Goal: Task Accomplishment & Management: Complete application form

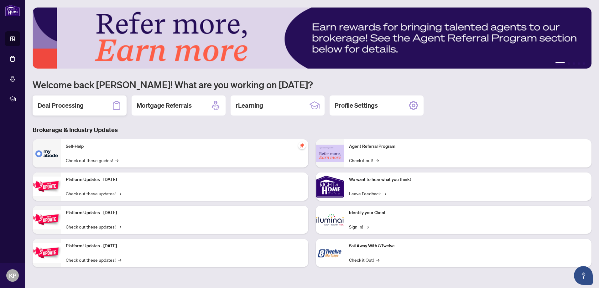
click at [106, 109] on div "Deal Processing" at bounding box center [80, 106] width 94 height 20
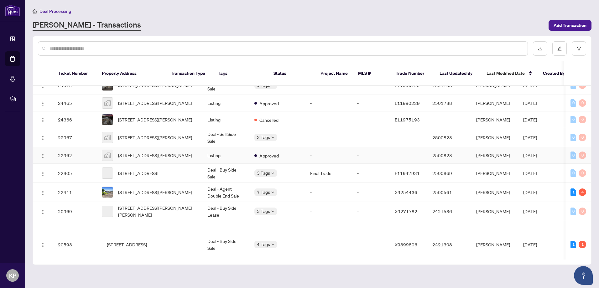
scroll to position [403, 0]
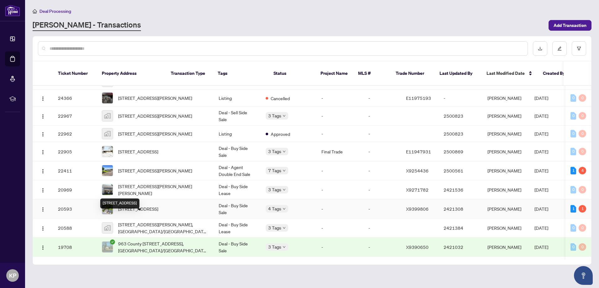
click at [139, 206] on div "[STREET_ADDRESS]" at bounding box center [119, 204] width 39 height 10
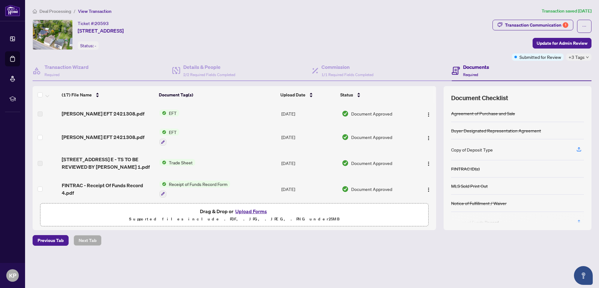
click at [45, 9] on span "Deal Processing" at bounding box center [55, 11] width 32 height 6
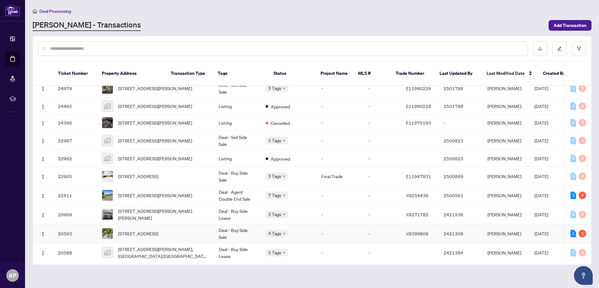
scroll to position [407, 0]
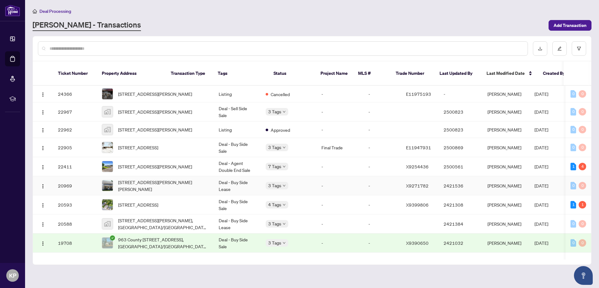
click at [161, 193] on td "[STREET_ADDRESS][PERSON_NAME][PERSON_NAME]" at bounding box center [155, 185] width 117 height 19
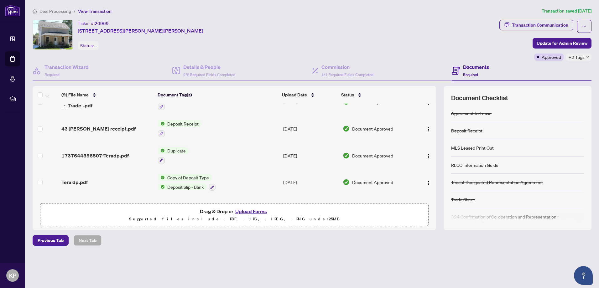
scroll to position [144, 0]
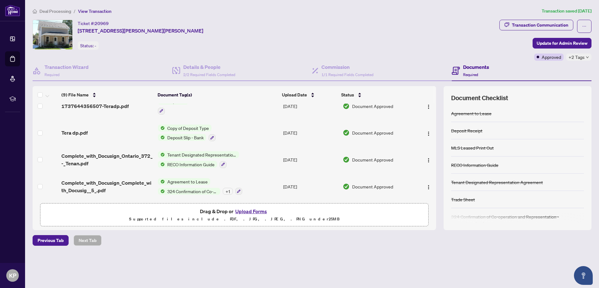
click at [200, 161] on span "RECO Information Guide" at bounding box center [191, 164] width 52 height 7
click at [137, 156] on span "Complete_with_Docusign_Ontario_372_-_Tenan.pdf" at bounding box center [106, 159] width 91 height 15
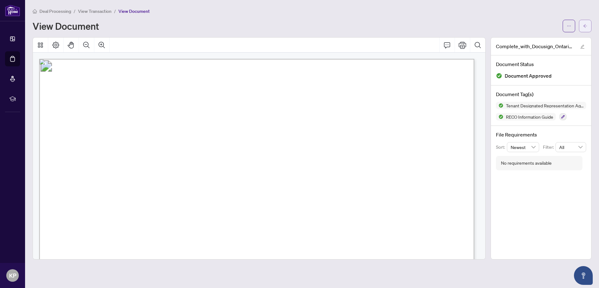
click at [587, 27] on icon "arrow-left" at bounding box center [585, 26] width 4 height 4
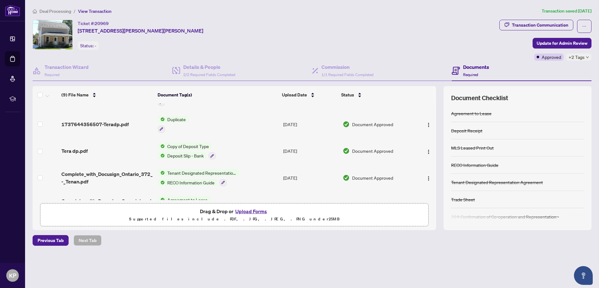
scroll to position [144, 0]
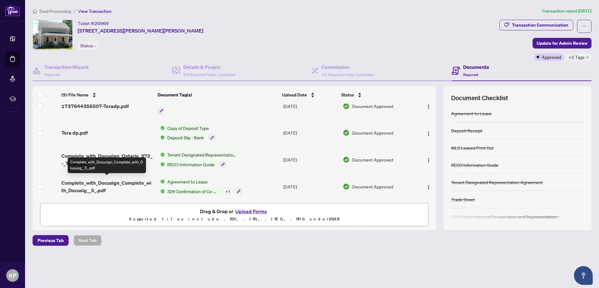
click at [130, 181] on span "Complete_with_Docusign_Complete_with_Docusig__5_.pdf" at bounding box center [106, 186] width 91 height 15
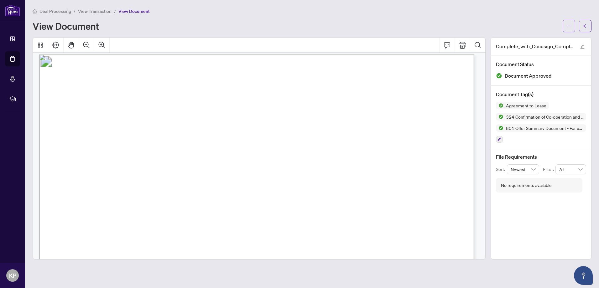
scroll to position [2319, 0]
click at [585, 24] on icon "arrow-left" at bounding box center [585, 26] width 4 height 4
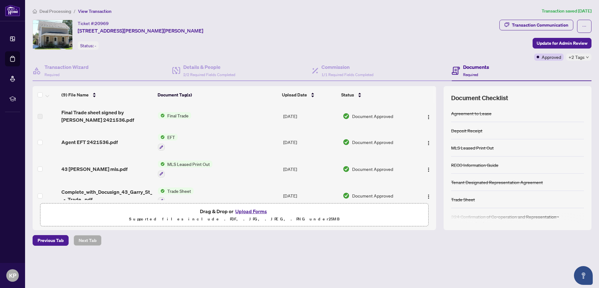
click at [51, 9] on span "Deal Processing" at bounding box center [55, 11] width 32 height 6
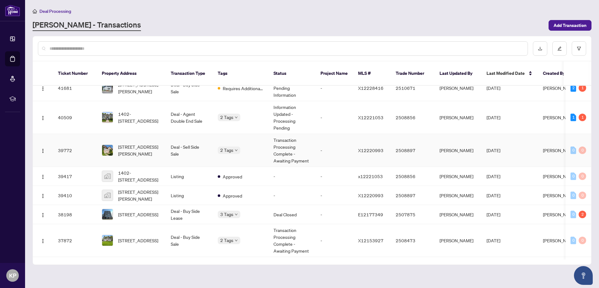
scroll to position [125, 0]
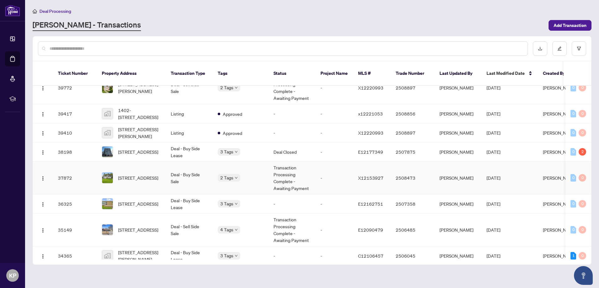
click at [164, 174] on td "[STREET_ADDRESS]" at bounding box center [131, 178] width 69 height 33
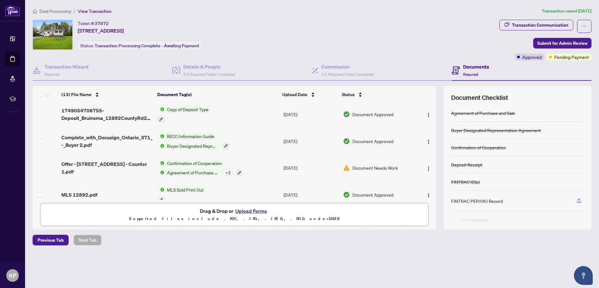
scroll to position [246, 0]
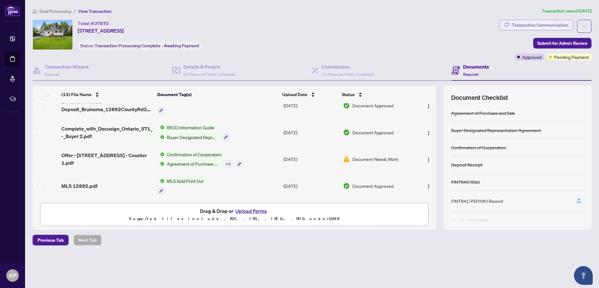
click at [544, 26] on div "Transaction Communication" at bounding box center [540, 25] width 56 height 10
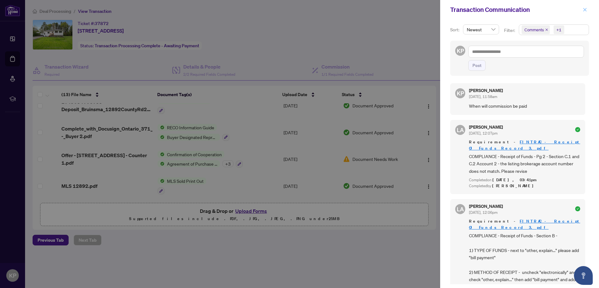
click at [583, 10] on icon "close" at bounding box center [585, 10] width 4 height 4
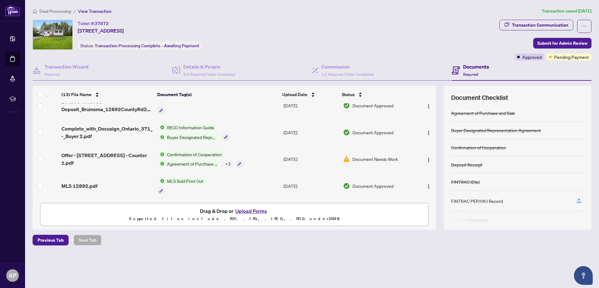
click at [131, 158] on span "Offer - [STREET_ADDRESS] - Counter 1.pdf" at bounding box center [106, 159] width 91 height 15
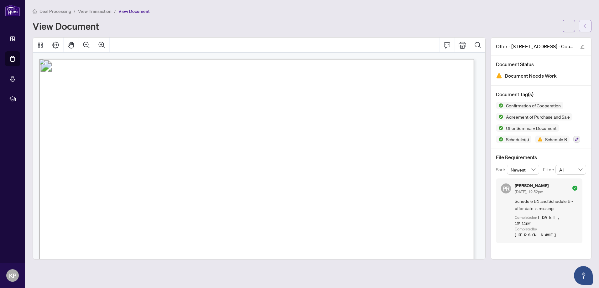
click at [585, 31] on button "button" at bounding box center [585, 26] width 13 height 13
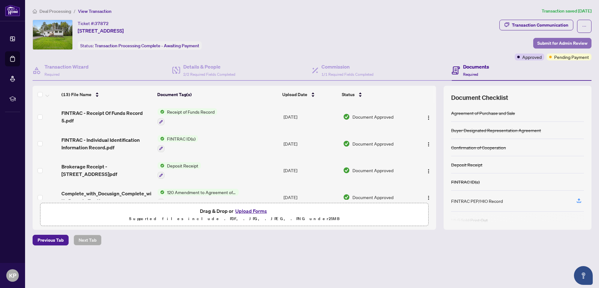
click at [554, 44] on span "Submit for Admin Review" at bounding box center [562, 43] width 50 height 10
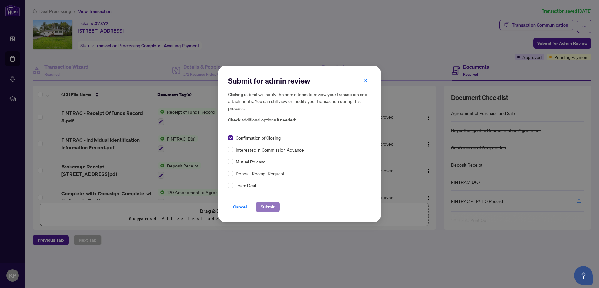
click at [264, 209] on span "Submit" at bounding box center [268, 207] width 14 height 10
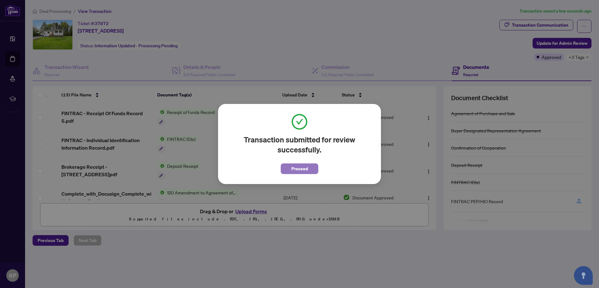
click at [299, 170] on span "Proceed" at bounding box center [299, 169] width 17 height 10
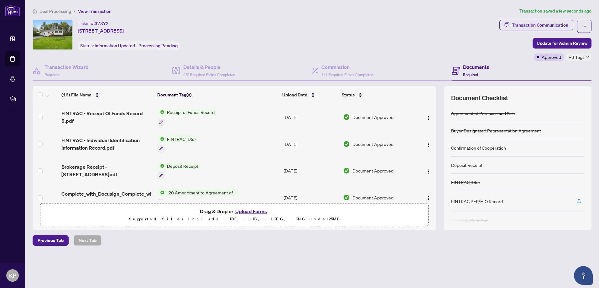
click at [66, 14] on div "Deal Processing / View Transaction Transaction saved a few seconds ago Ticket #…" at bounding box center [312, 138] width 564 height 260
click at [66, 13] on span "Deal Processing" at bounding box center [55, 11] width 32 height 6
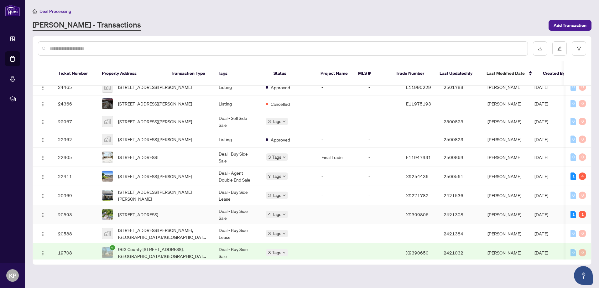
scroll to position [407, 0]
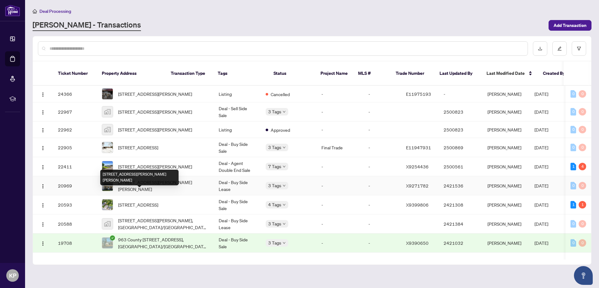
click at [151, 193] on span "[STREET_ADDRESS][PERSON_NAME][PERSON_NAME]" at bounding box center [163, 186] width 91 height 14
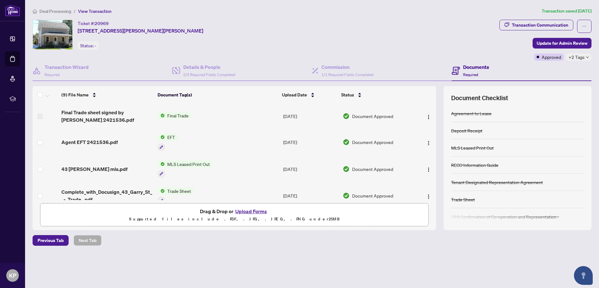
scroll to position [144, 0]
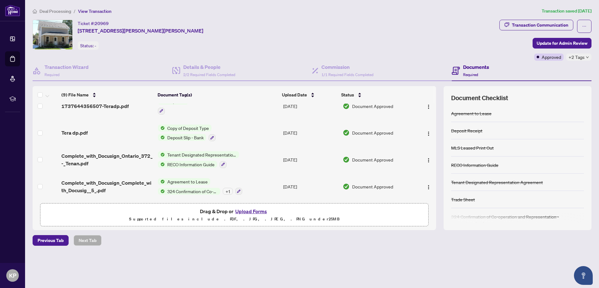
click at [149, 186] on span "Complete_with_Docusign_Complete_with_Docusig__5_.pdf" at bounding box center [106, 186] width 91 height 15
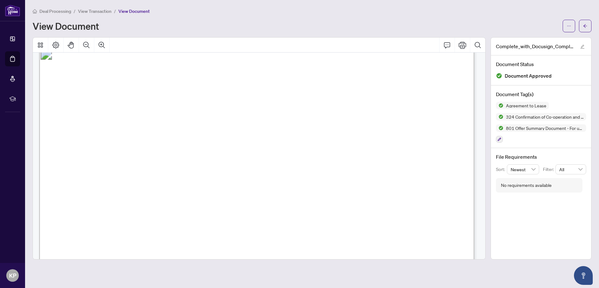
scroll to position [1755, 0]
click at [261, 72] on span "Agreement to Lease" at bounding box center [214, 67] width 94 height 13
